Goal: Task Accomplishment & Management: Manage account settings

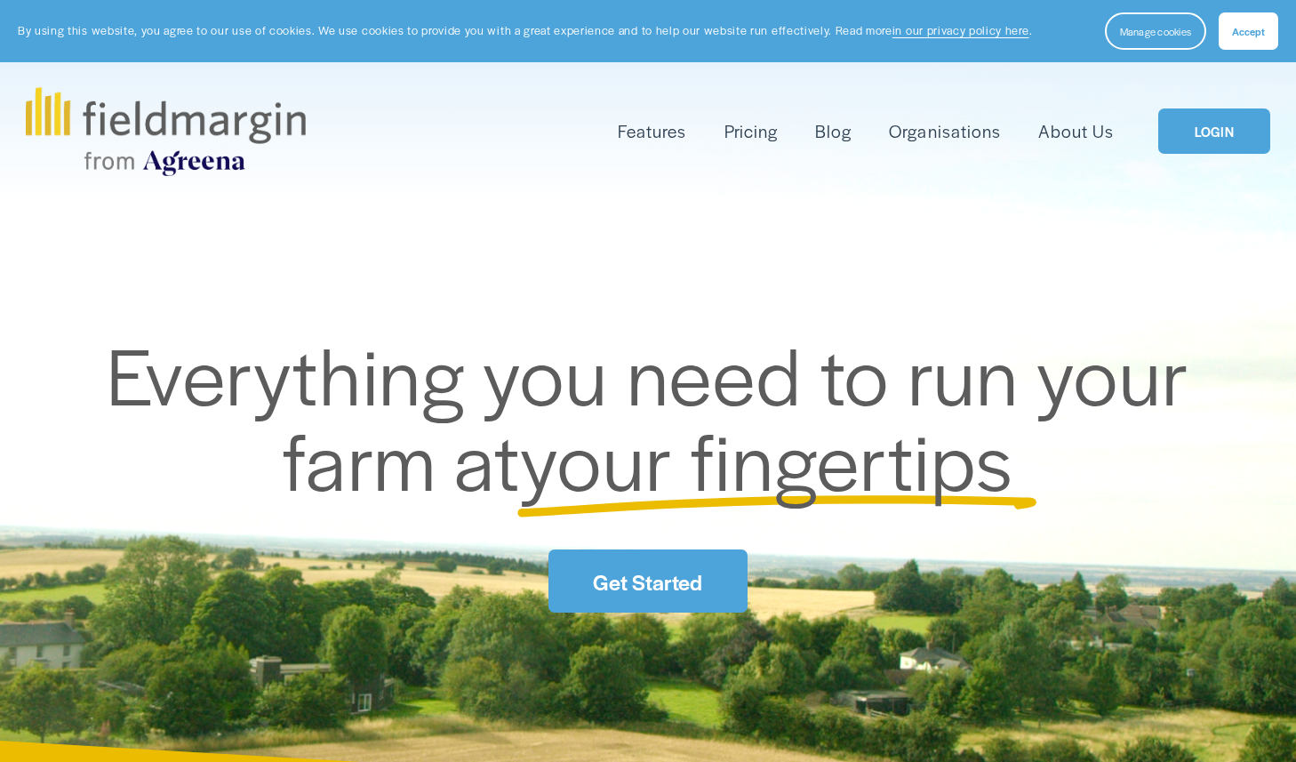
click at [1237, 128] on link "LOGIN" at bounding box center [1214, 130] width 112 height 45
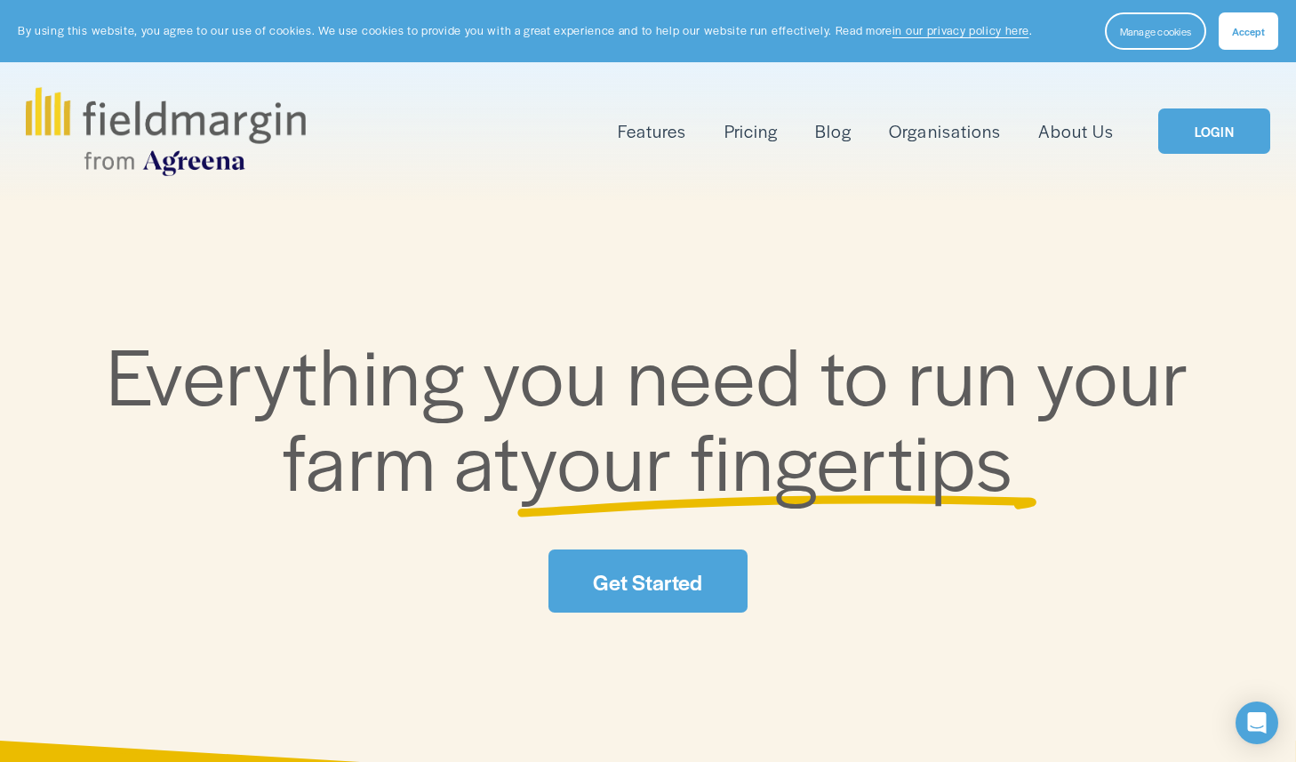
click at [1218, 132] on link "LOGIN" at bounding box center [1214, 130] width 112 height 45
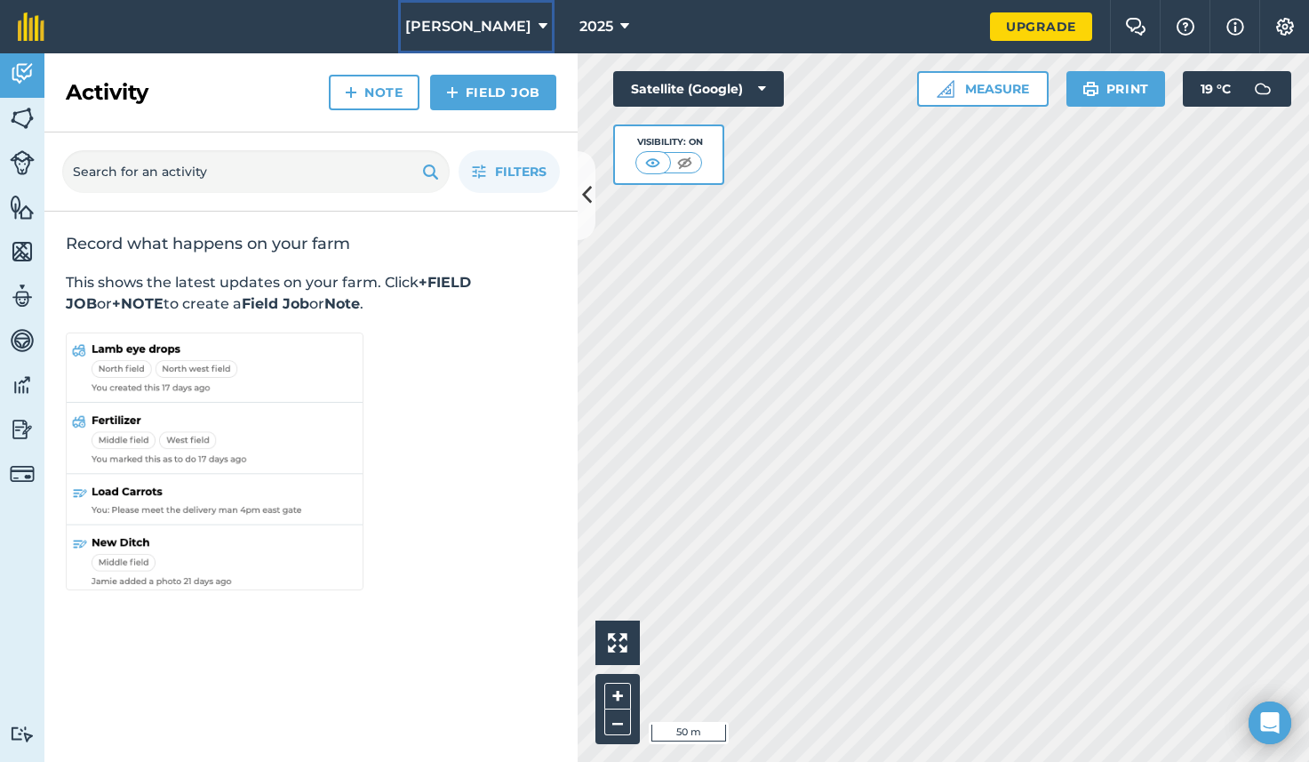
click at [529, 26] on button "Brett Nurseries" at bounding box center [476, 26] width 156 height 53
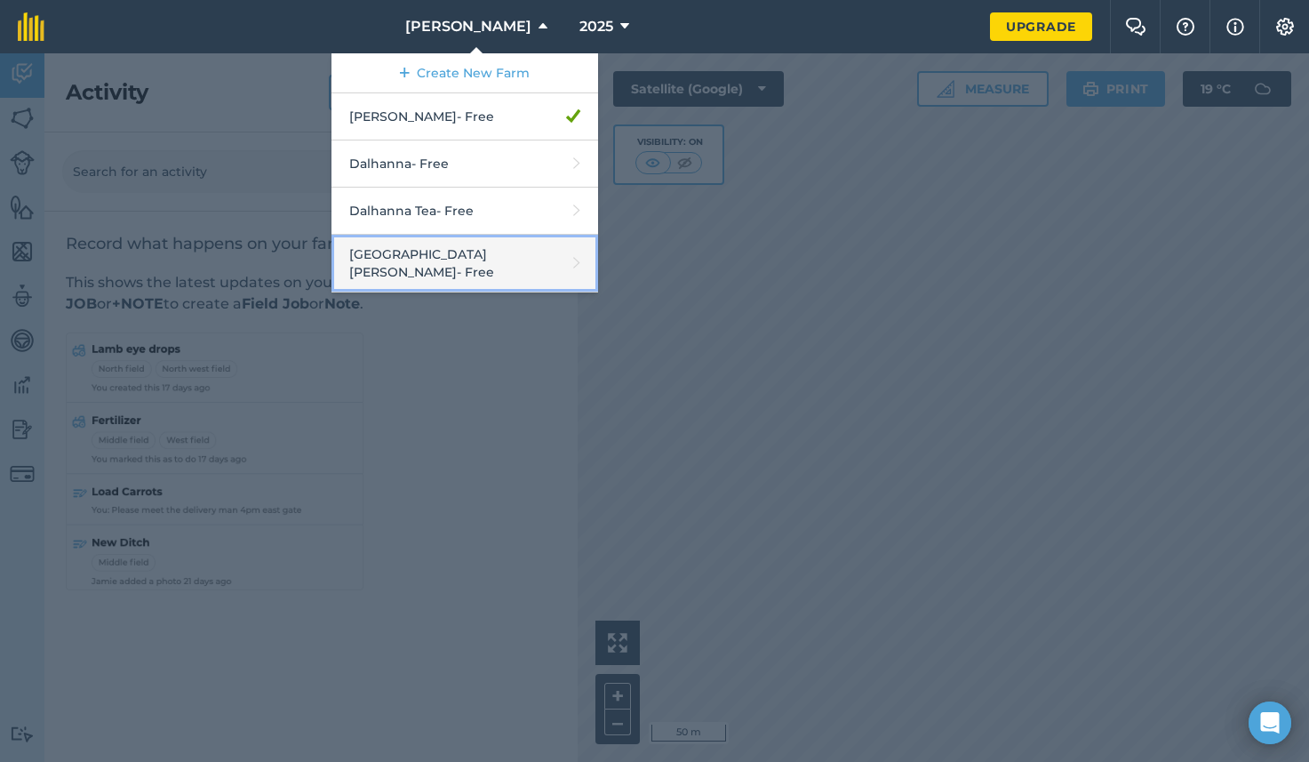
click at [438, 255] on link "South Glen - Free" at bounding box center [465, 264] width 267 height 58
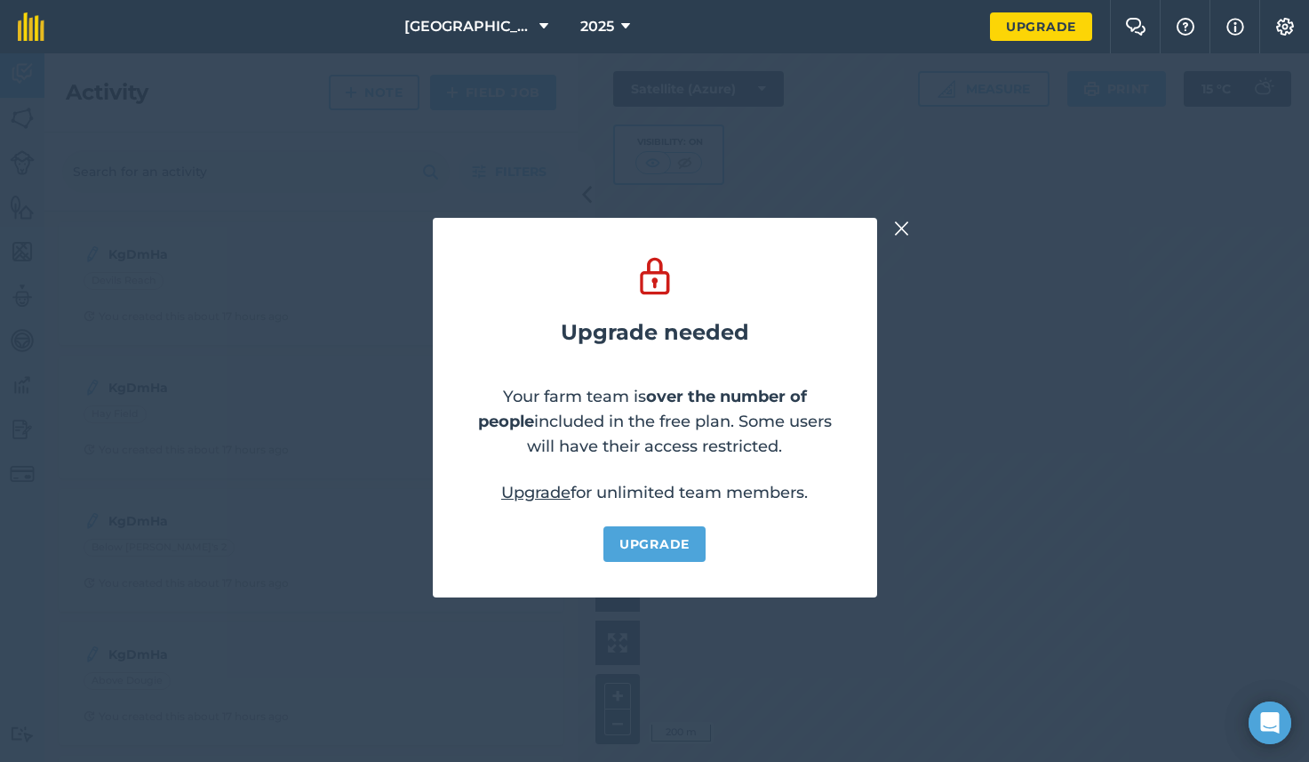
click at [902, 227] on img at bounding box center [902, 228] width 16 height 21
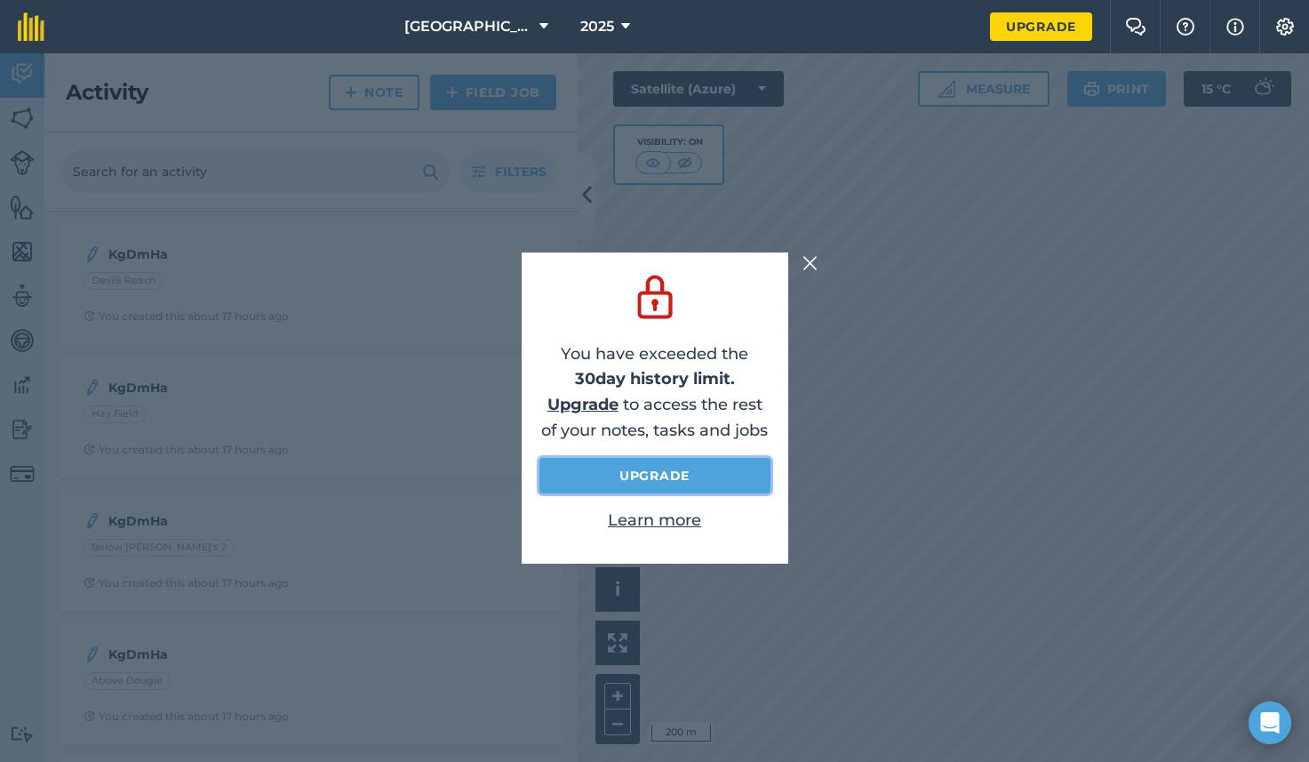
click at [647, 473] on link "Upgrade" at bounding box center [655, 476] width 231 height 36
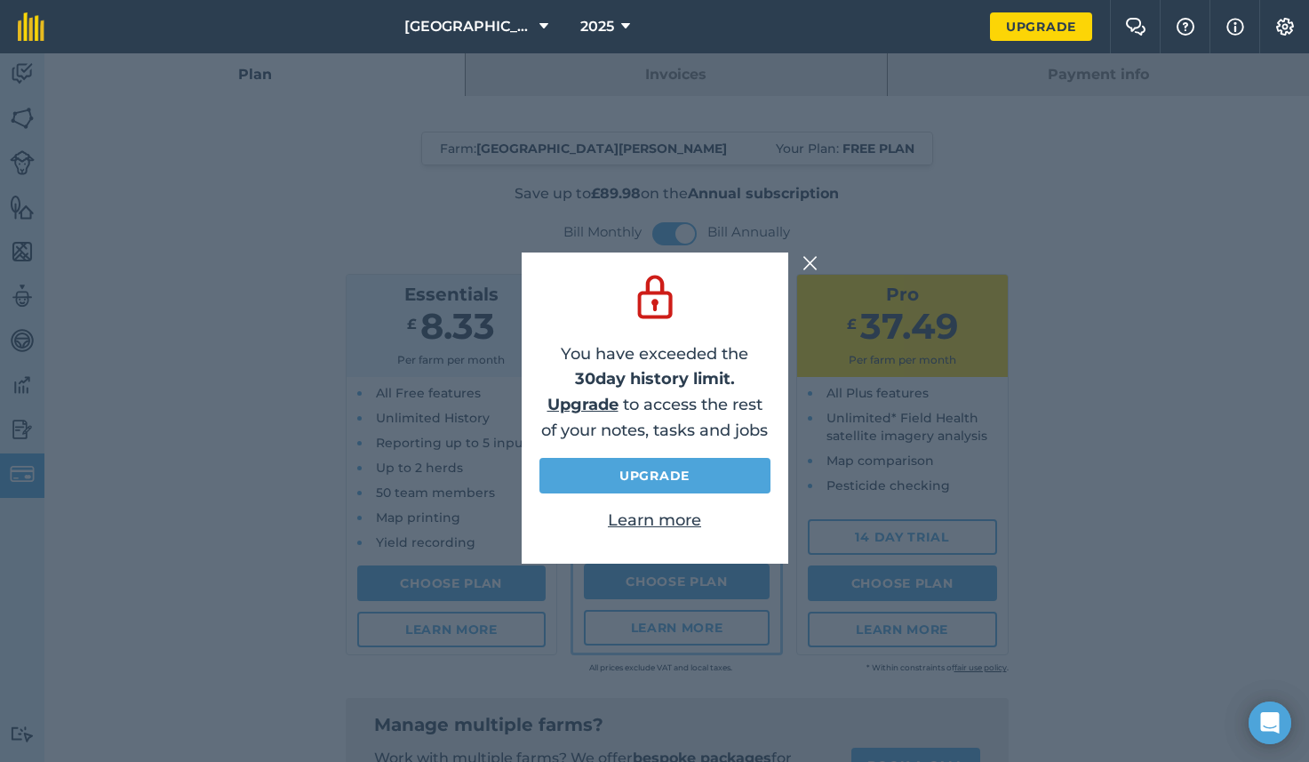
click at [811, 263] on img at bounding box center [811, 262] width 16 height 21
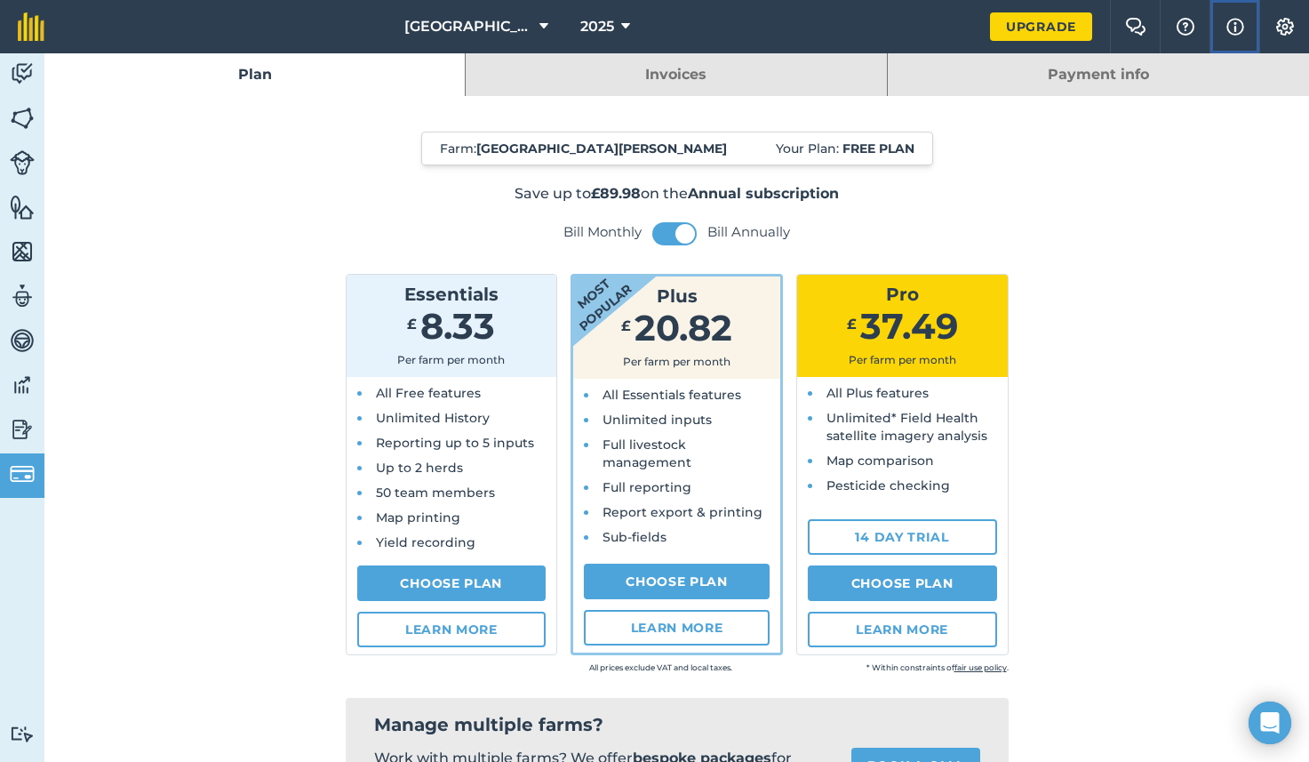
click at [1230, 28] on img at bounding box center [1236, 26] width 18 height 21
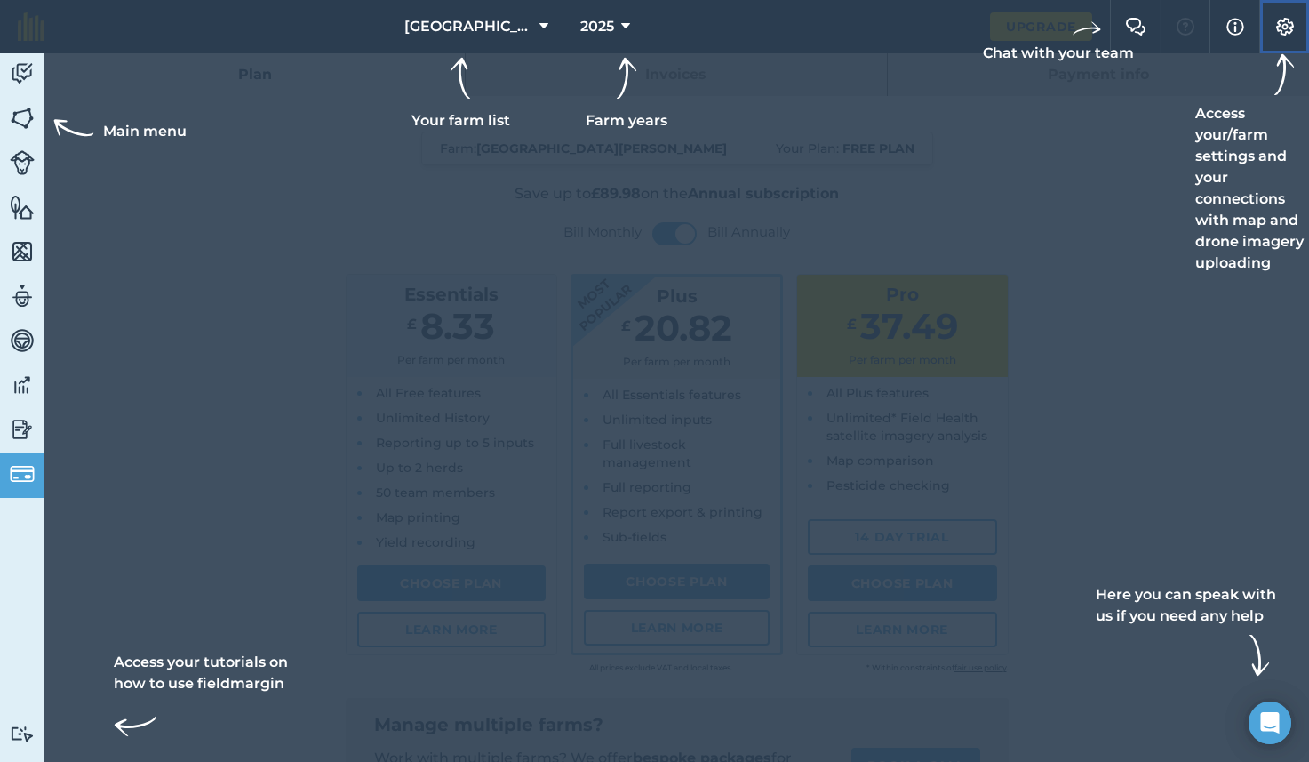
click at [1283, 31] on img at bounding box center [1285, 27] width 21 height 18
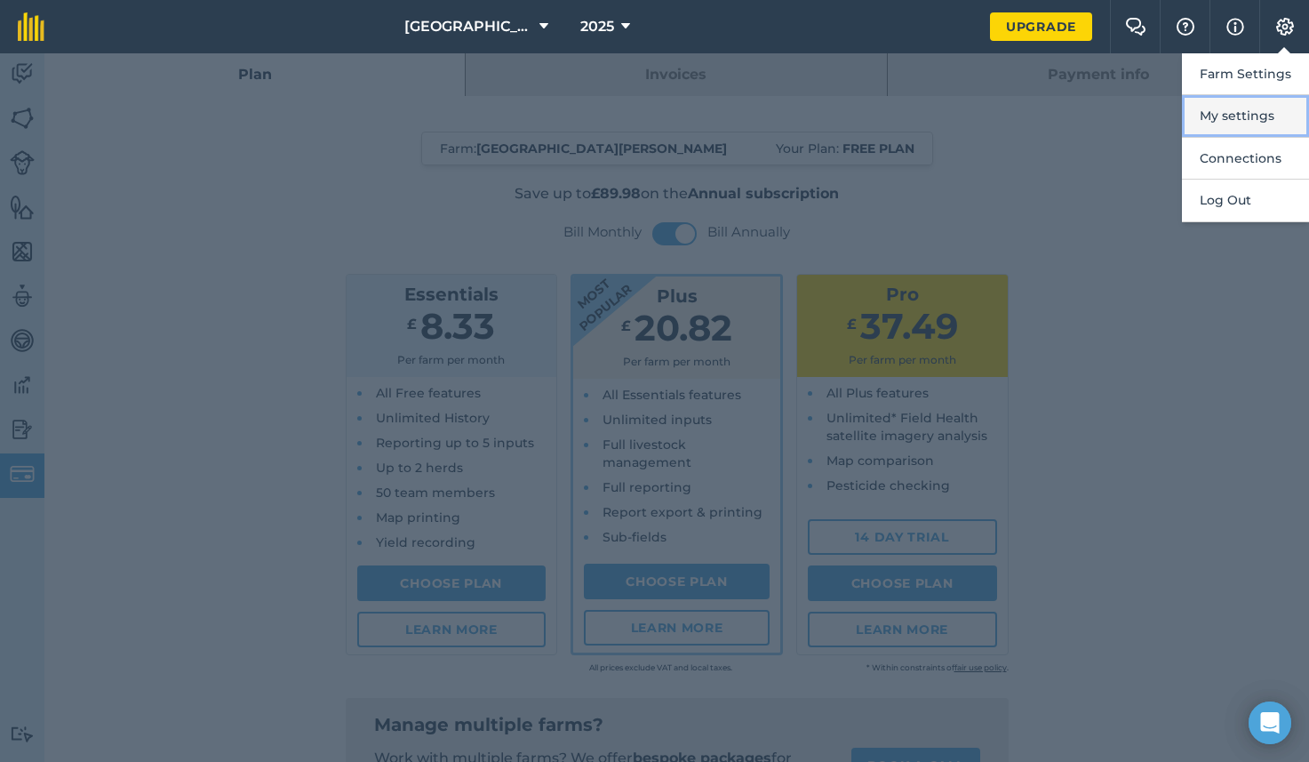
click at [1238, 112] on button "My settings" at bounding box center [1245, 116] width 127 height 42
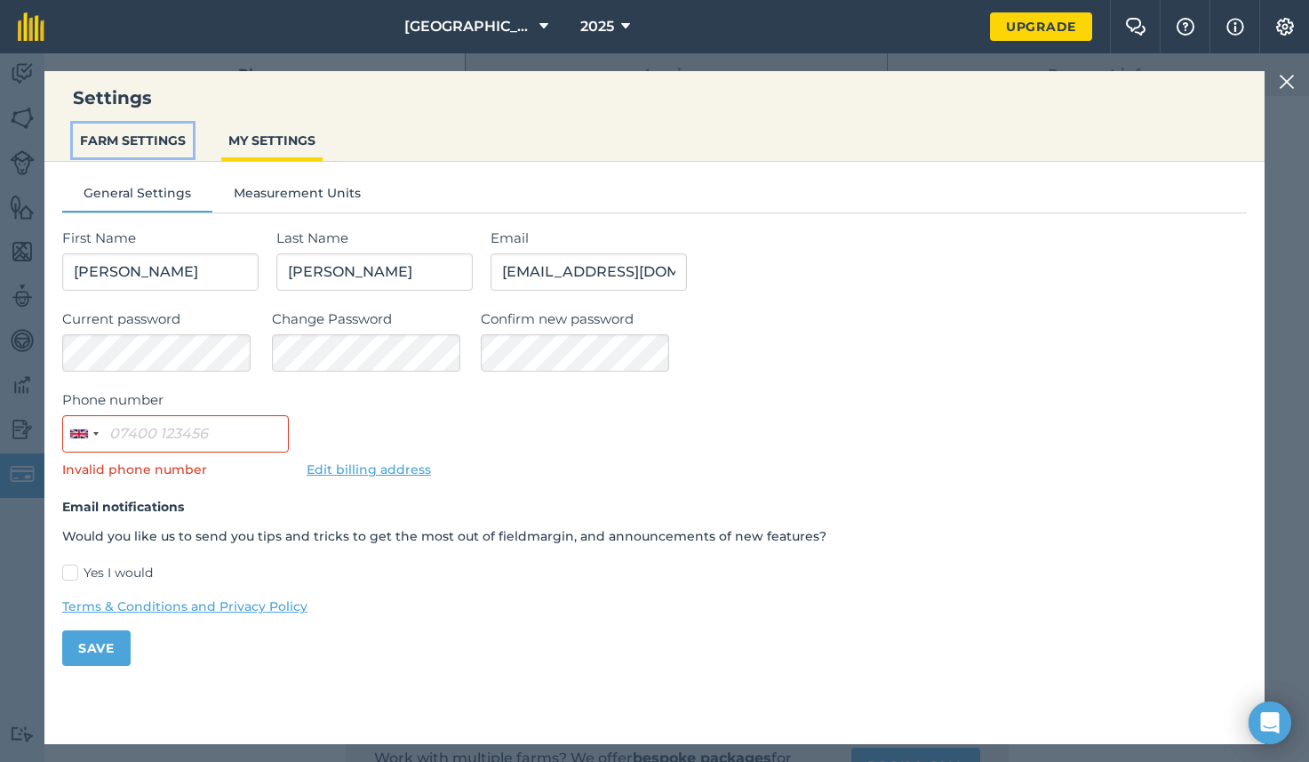
click at [144, 144] on button "FARM SETTINGS" at bounding box center [133, 141] width 120 height 34
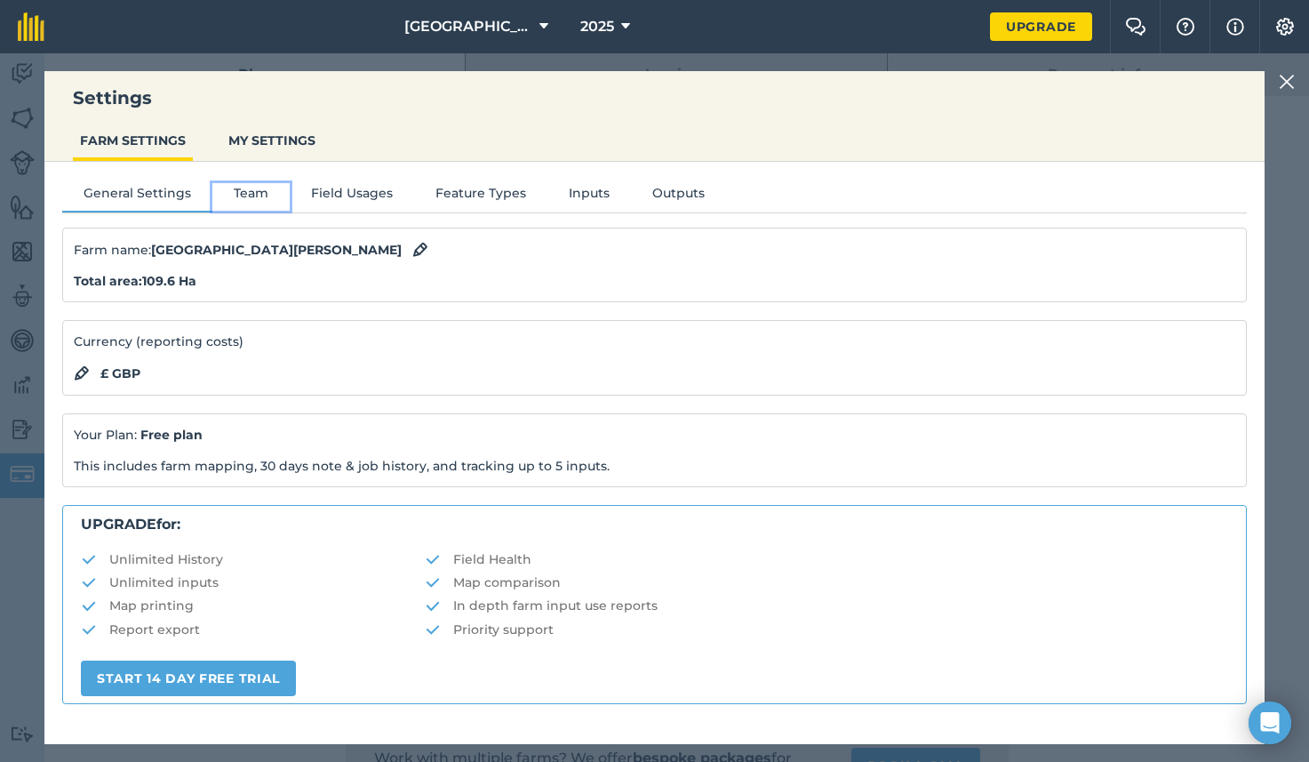
click at [248, 184] on button "Team" at bounding box center [250, 196] width 77 height 27
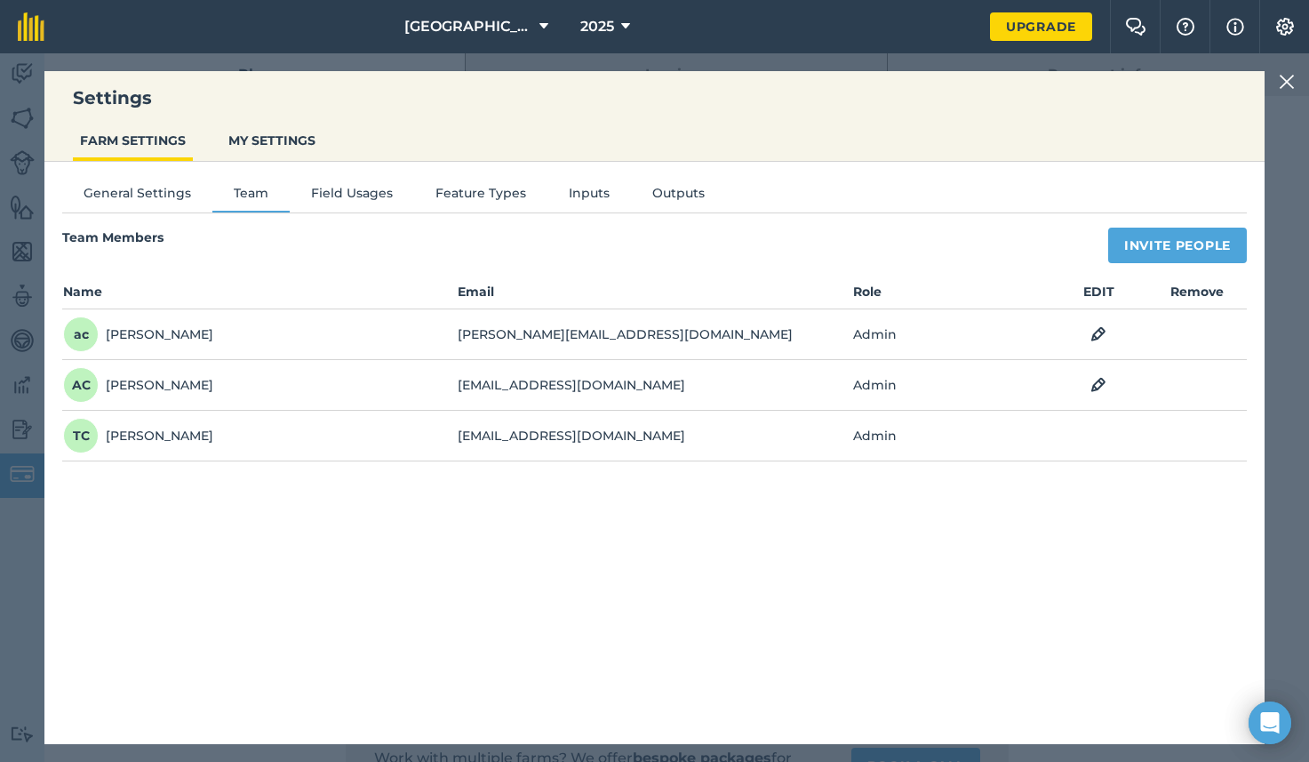
click at [1285, 86] on img at bounding box center [1287, 81] width 16 height 21
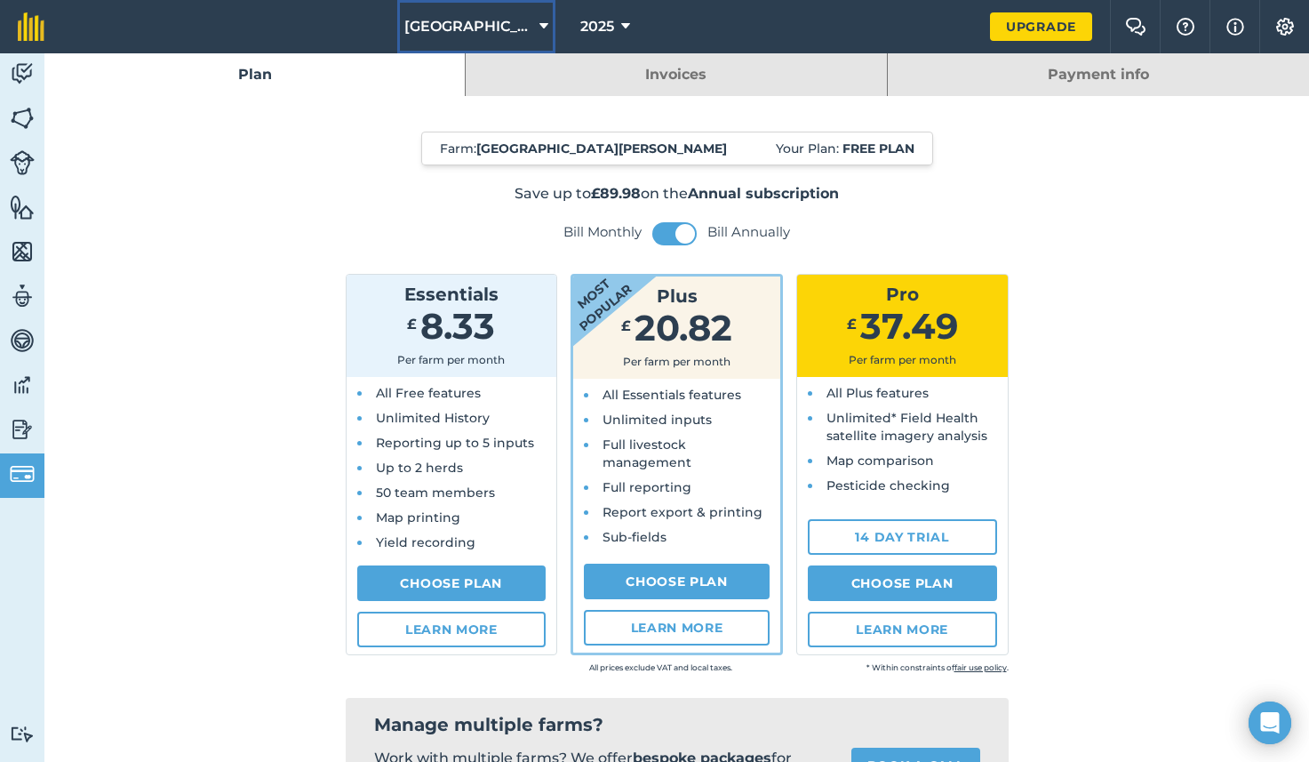
click at [468, 27] on span "South Glen" at bounding box center [468, 26] width 128 height 21
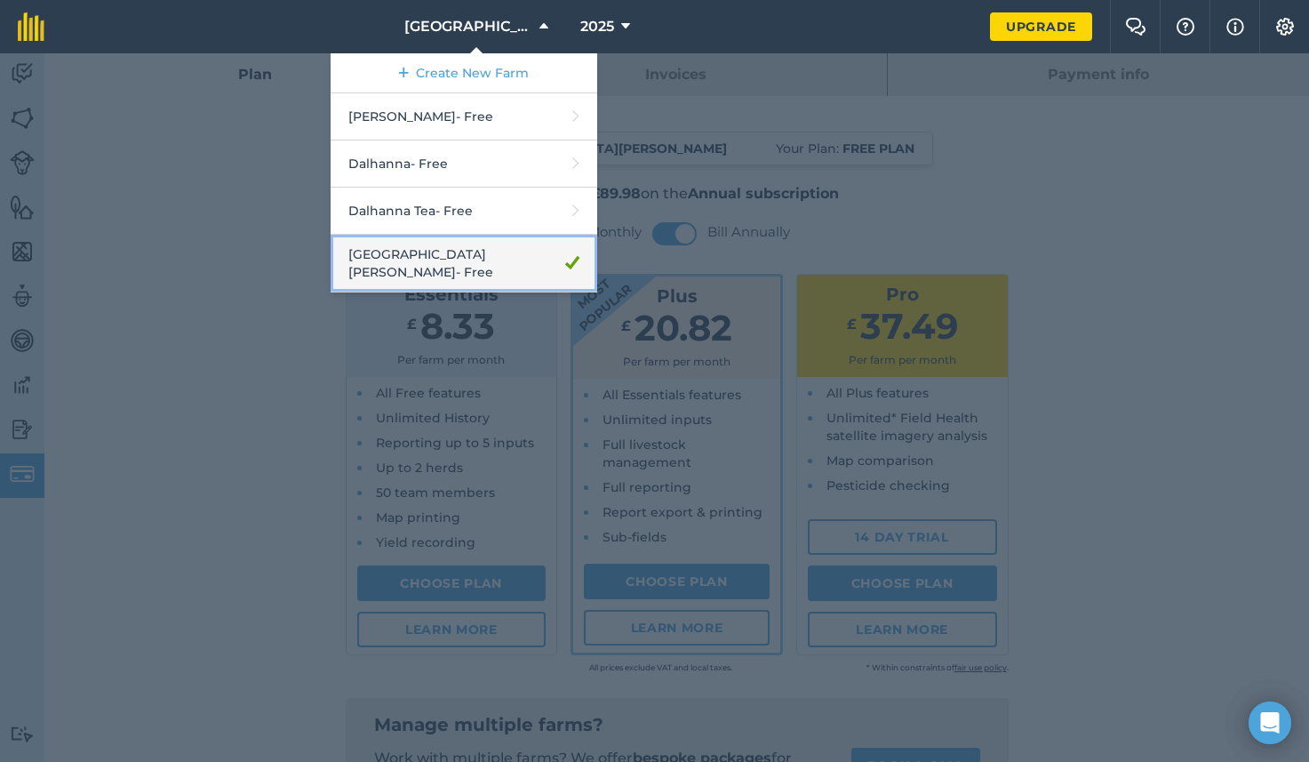
click at [435, 276] on link "South Glen - Free" at bounding box center [464, 264] width 267 height 58
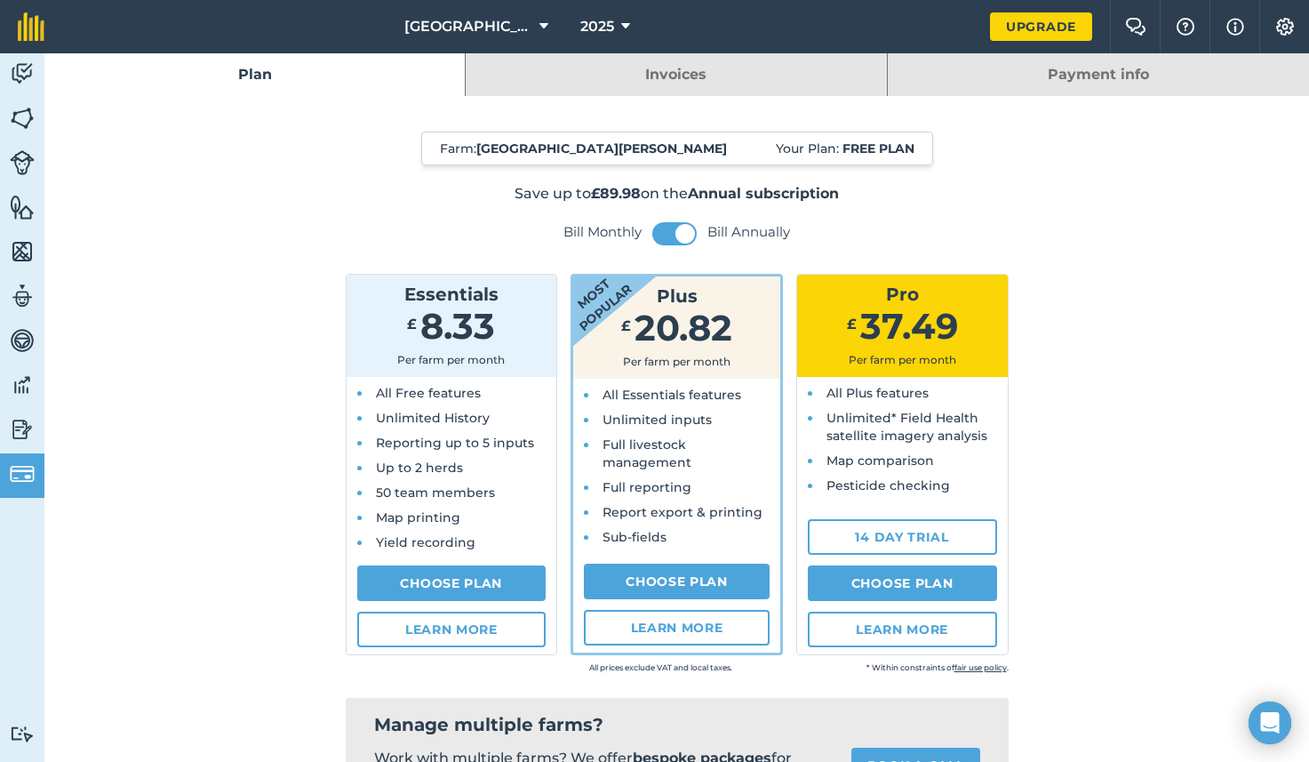
click at [653, 59] on link "Invoices" at bounding box center [676, 74] width 420 height 43
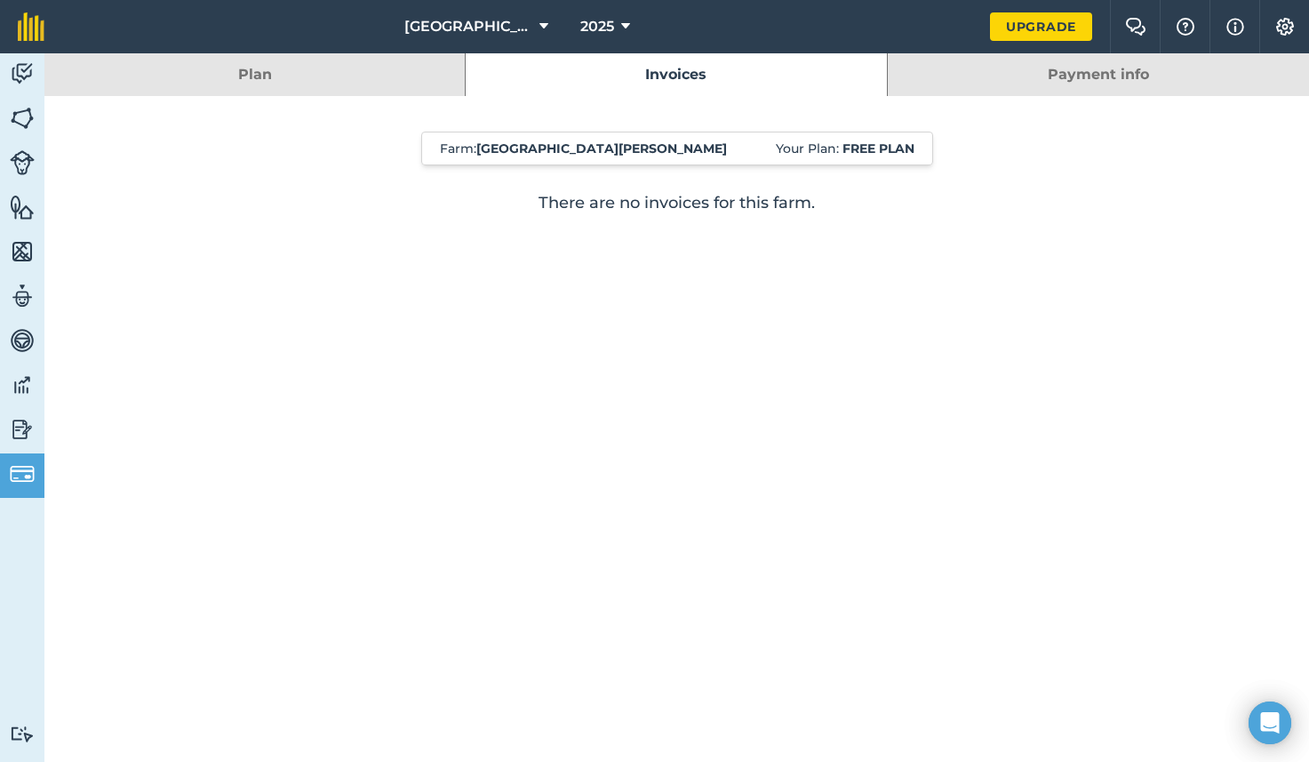
click at [1033, 88] on link "Payment info" at bounding box center [1098, 74] width 421 height 43
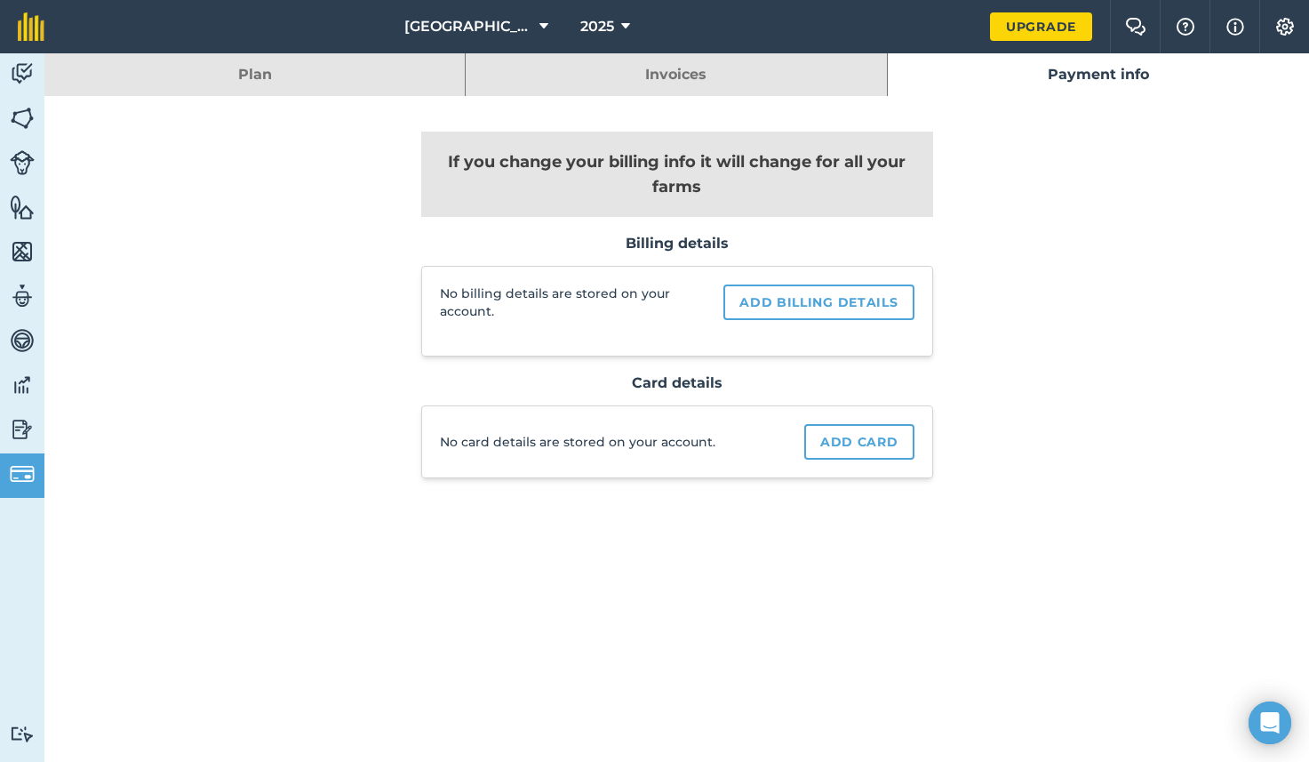
click at [223, 69] on link "Plan" at bounding box center [254, 74] width 420 height 43
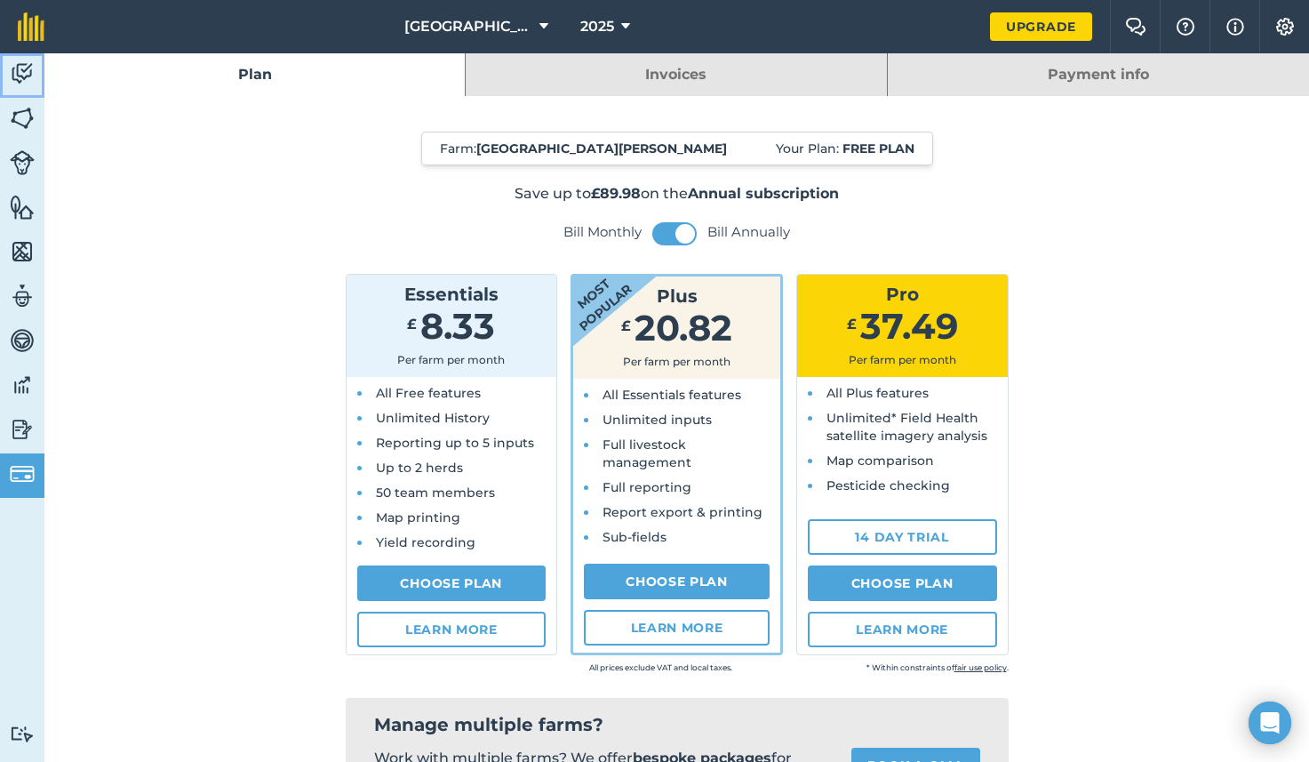
click at [23, 72] on img at bounding box center [22, 73] width 25 height 27
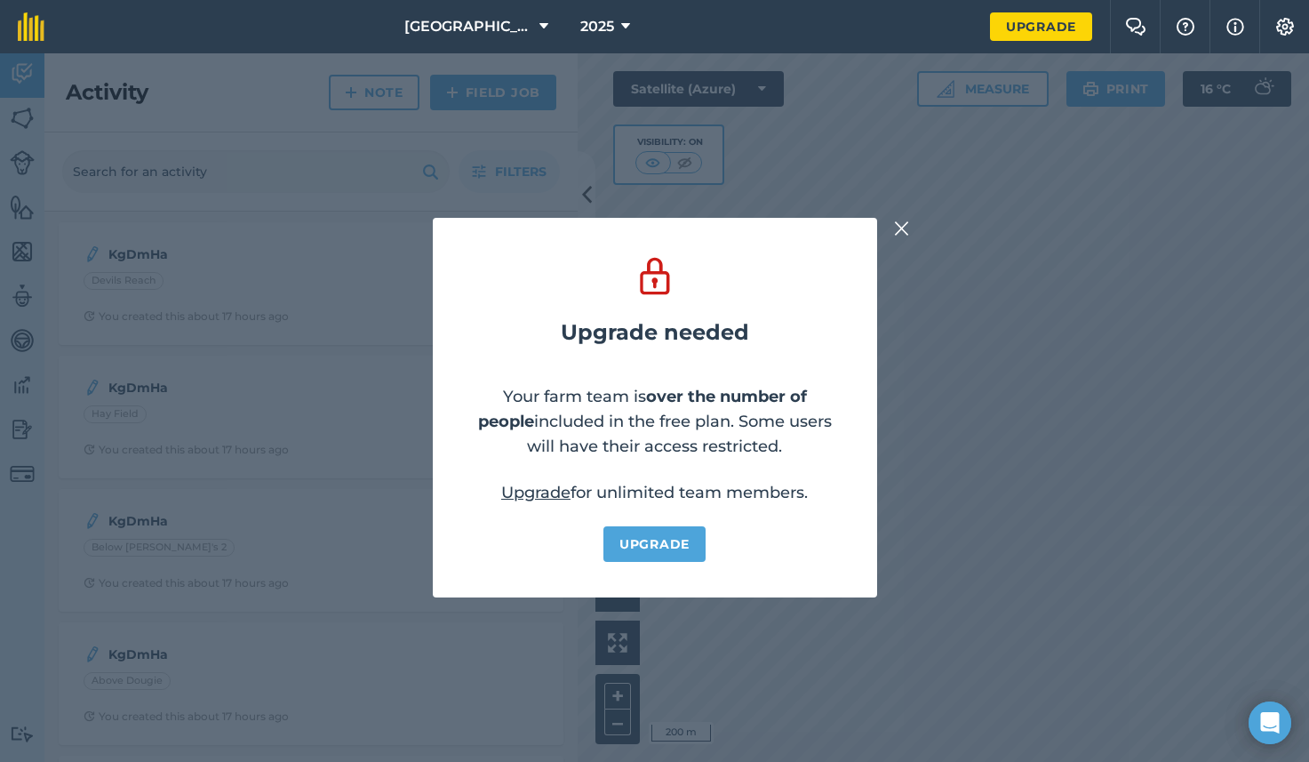
click at [901, 225] on img at bounding box center [902, 228] width 16 height 21
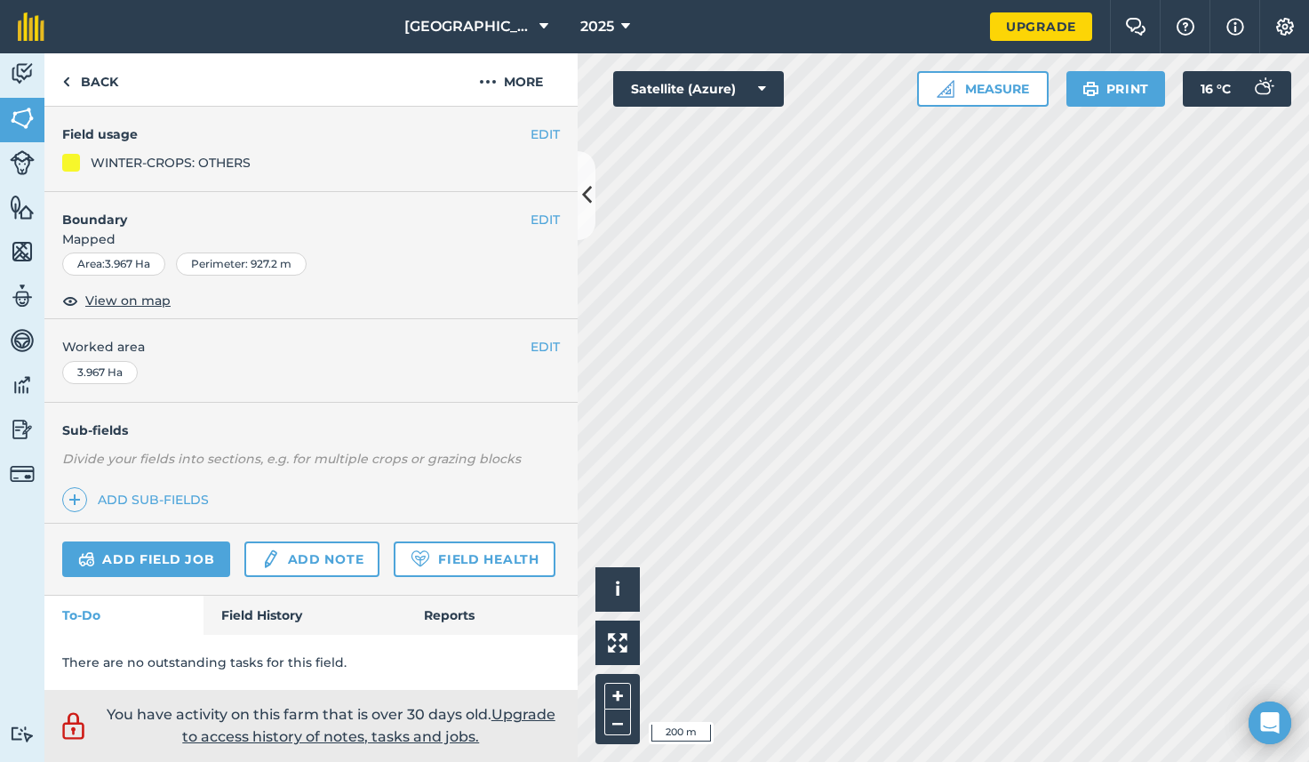
scroll to position [196, 0]
